Goal: Transaction & Acquisition: Purchase product/service

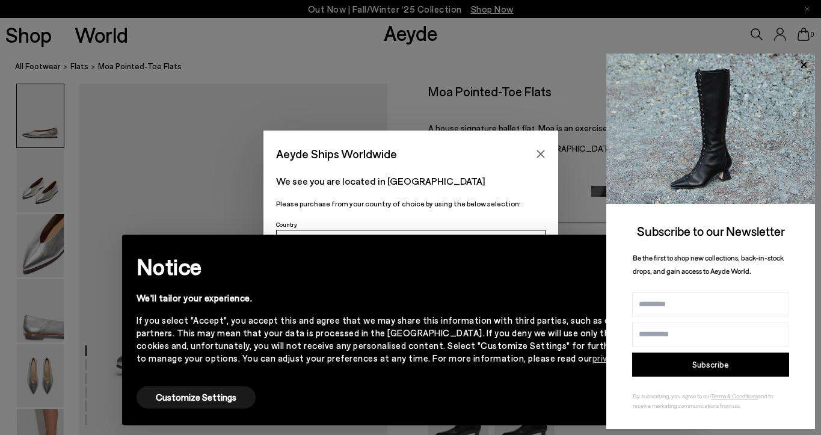
click at [537, 152] on icon "Close" at bounding box center [541, 154] width 10 height 10
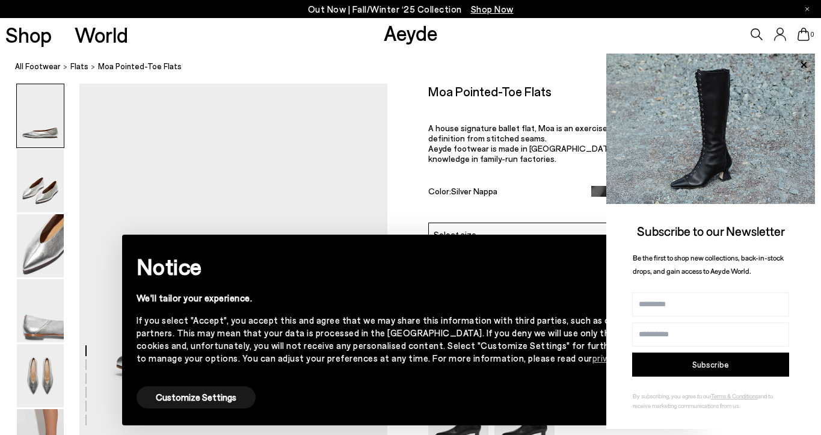
click at [485, 318] on div "If you select "Accept", you accept this and agree that we may share this inform…" at bounding box center [401, 339] width 529 height 51
click at [528, 405] on div "Customize Settings Accept" at bounding box center [411, 397] width 549 height 27
click at [804, 65] on icon at bounding box center [804, 64] width 6 height 6
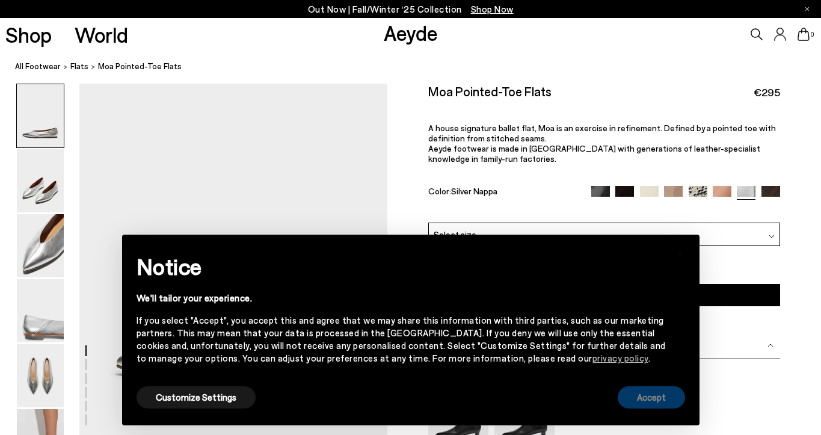
click at [638, 399] on button "Accept" at bounding box center [651, 397] width 67 height 22
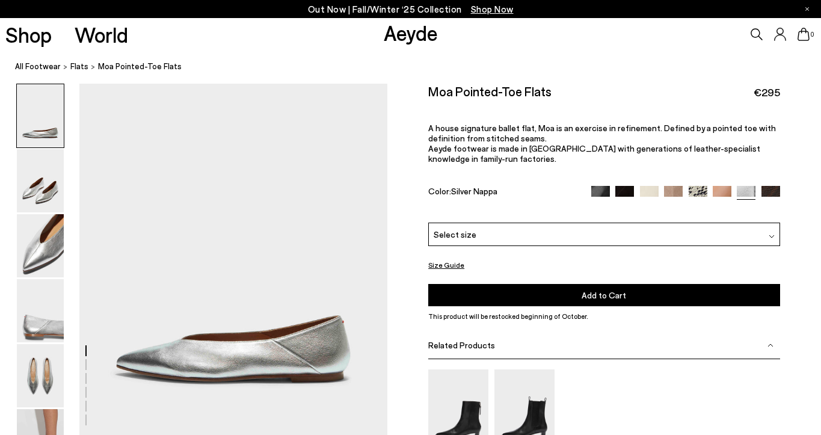
scroll to position [24, 0]
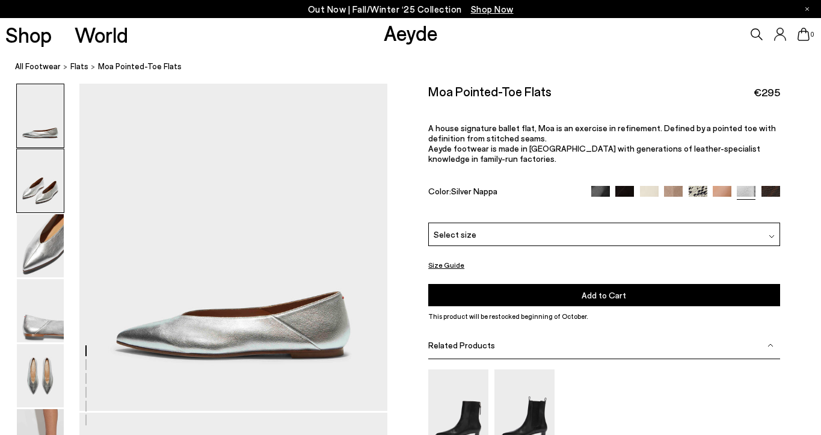
click at [46, 183] on img at bounding box center [40, 180] width 47 height 63
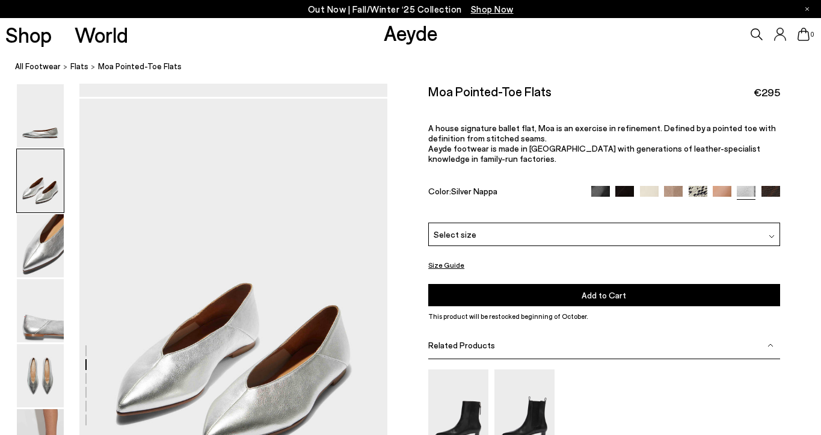
scroll to position [354, 0]
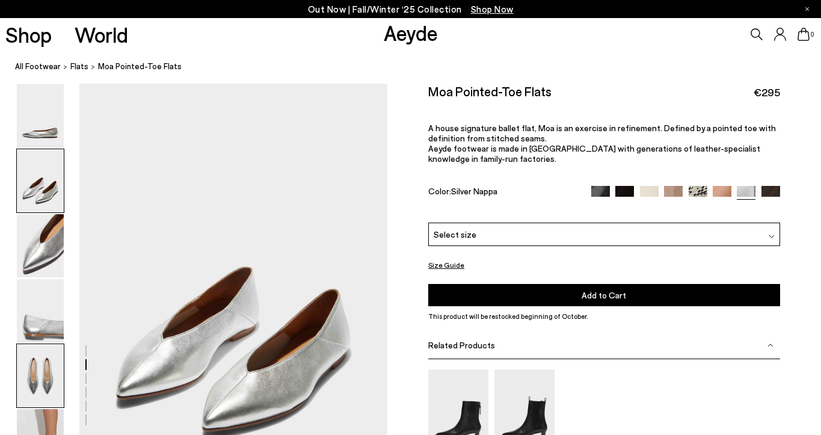
click at [40, 349] on img at bounding box center [40, 375] width 47 height 63
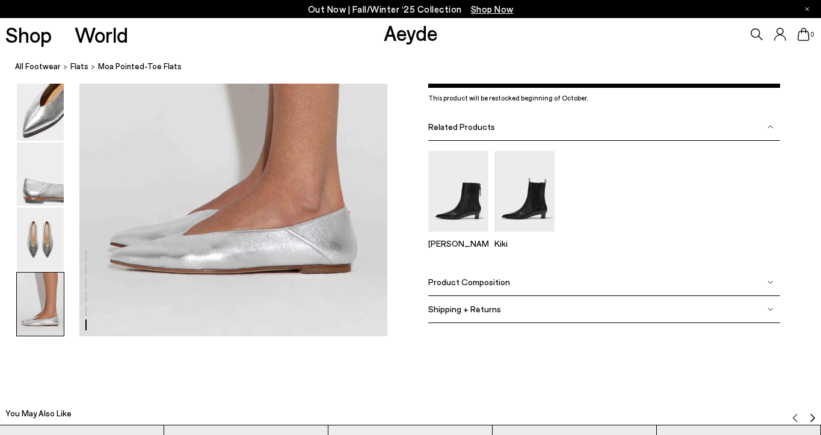
scroll to position [2168, 0]
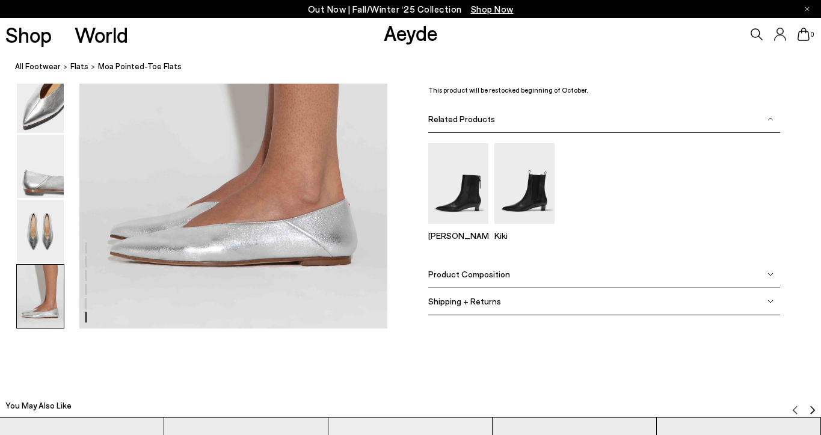
click at [470, 283] on div "Product Composition" at bounding box center [604, 274] width 352 height 27
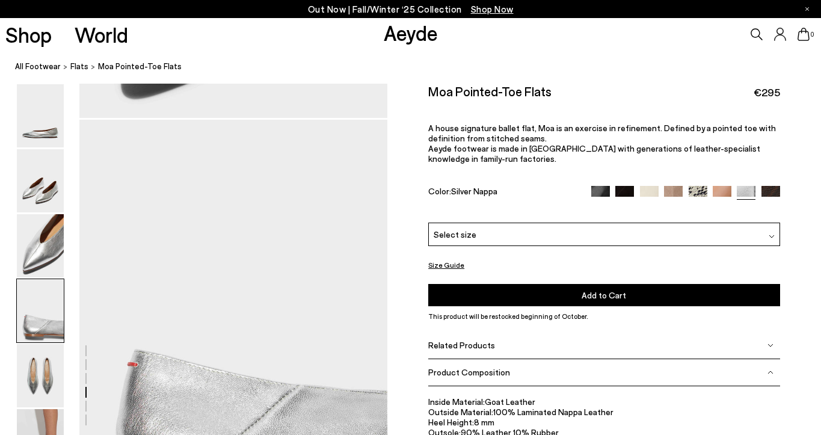
scroll to position [1134, 0]
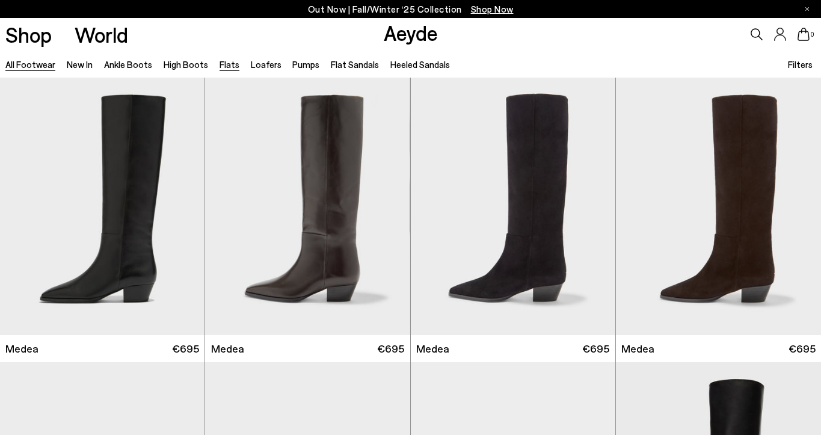
click at [223, 66] on link "Flats" at bounding box center [230, 64] width 20 height 11
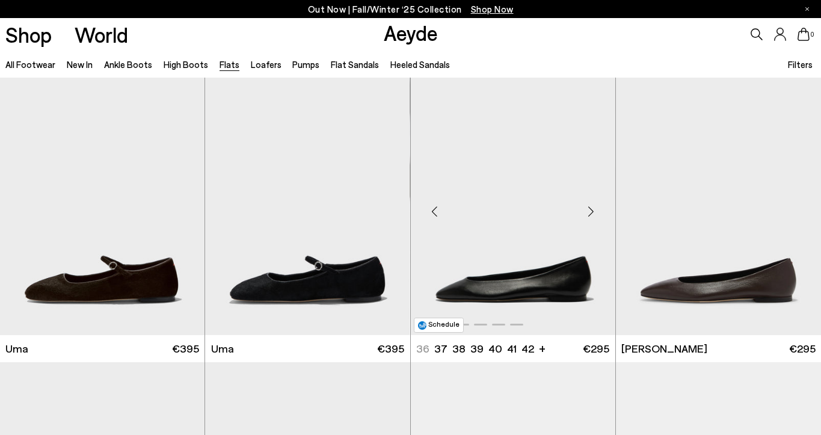
click at [531, 173] on img "1 / 6" at bounding box center [513, 206] width 205 height 257
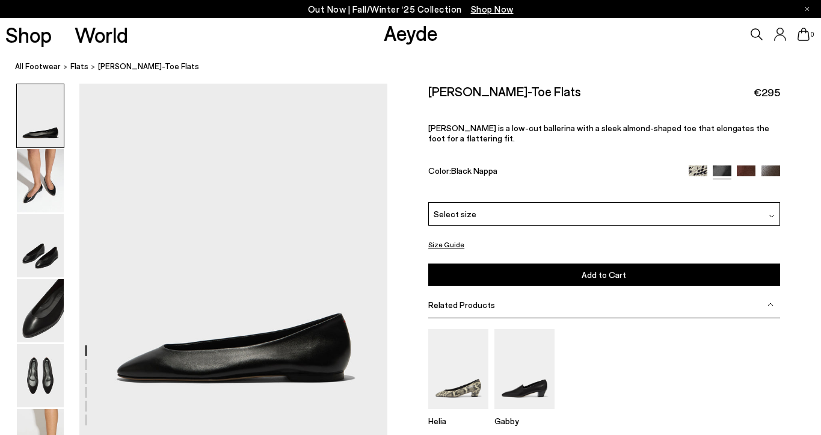
click at [447, 237] on button "Size Guide" at bounding box center [446, 244] width 36 height 15
